Goal: Find specific page/section: Find specific page/section

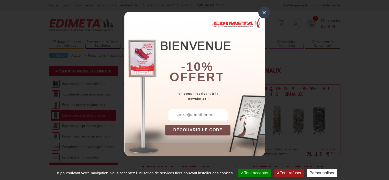
click at [270, 10] on div "× -10% offert en vous inscrivant à la newsletter ! DÉCOUVRIR LE CODE Copier le …" at bounding box center [194, 82] width 389 height 164
click at [264, 12] on div "×" at bounding box center [265, 13] width 12 height 12
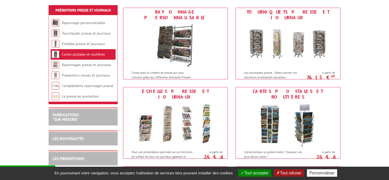
scroll to position [77, 0]
click at [290, 38] on img at bounding box center [288, 45] width 95 height 46
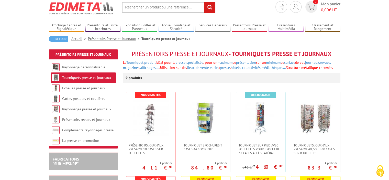
scroll to position [26, 0]
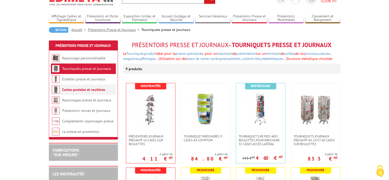
click at [82, 90] on link "Cartes postales et routières" at bounding box center [83, 89] width 43 height 5
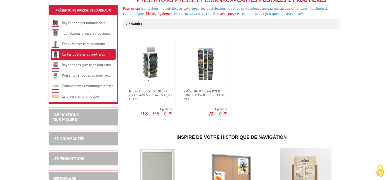
scroll to position [77, 0]
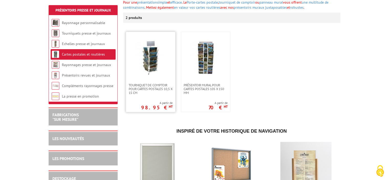
click at [148, 74] on img at bounding box center [151, 58] width 36 height 36
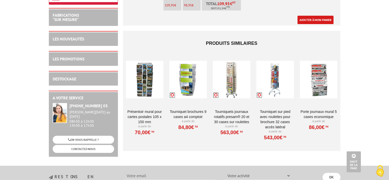
scroll to position [282, 0]
